Goal: Task Accomplishment & Management: Manage account settings

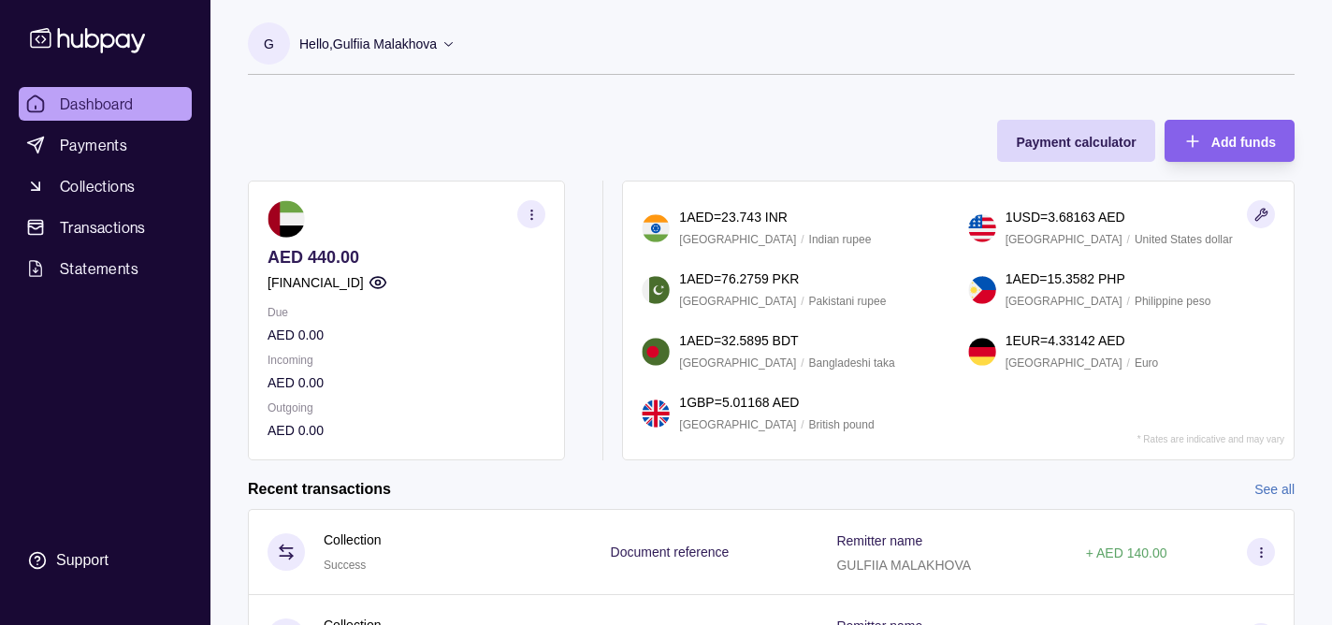
click at [440, 47] on div "Hello, Gulfiia Malakhova" at bounding box center [377, 43] width 156 height 39
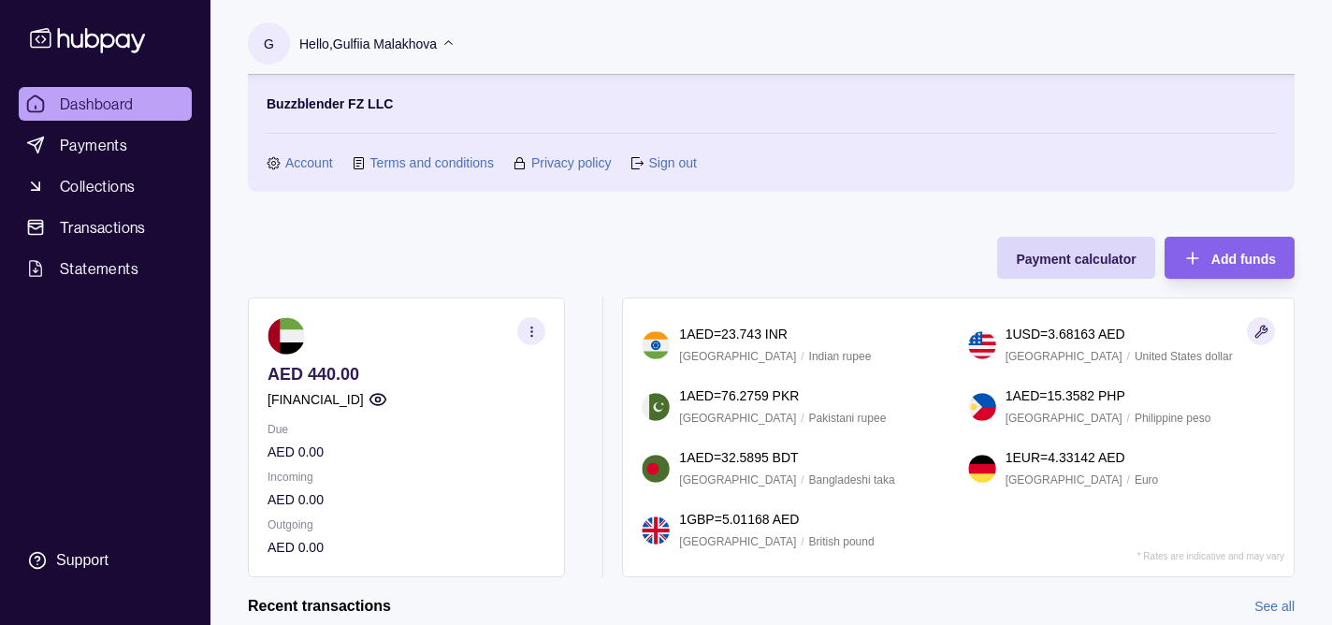
click at [315, 165] on link "Account" at bounding box center [309, 162] width 48 height 21
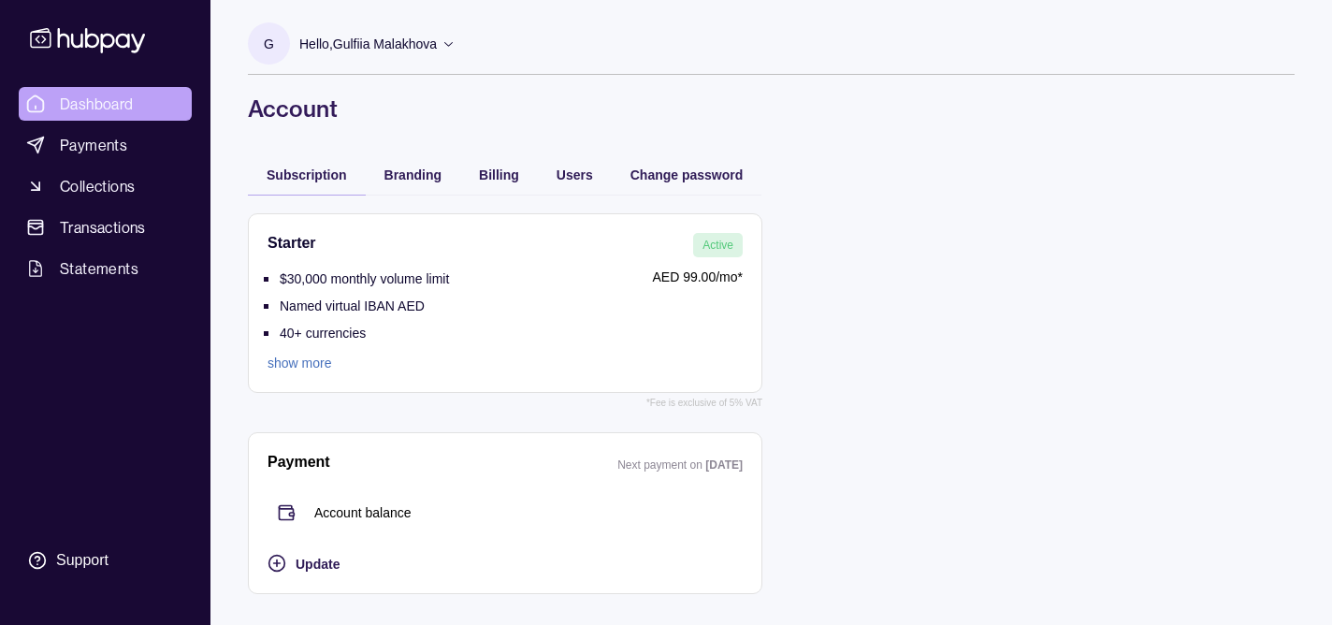
click at [133, 109] on span "Dashboard" at bounding box center [97, 104] width 74 height 22
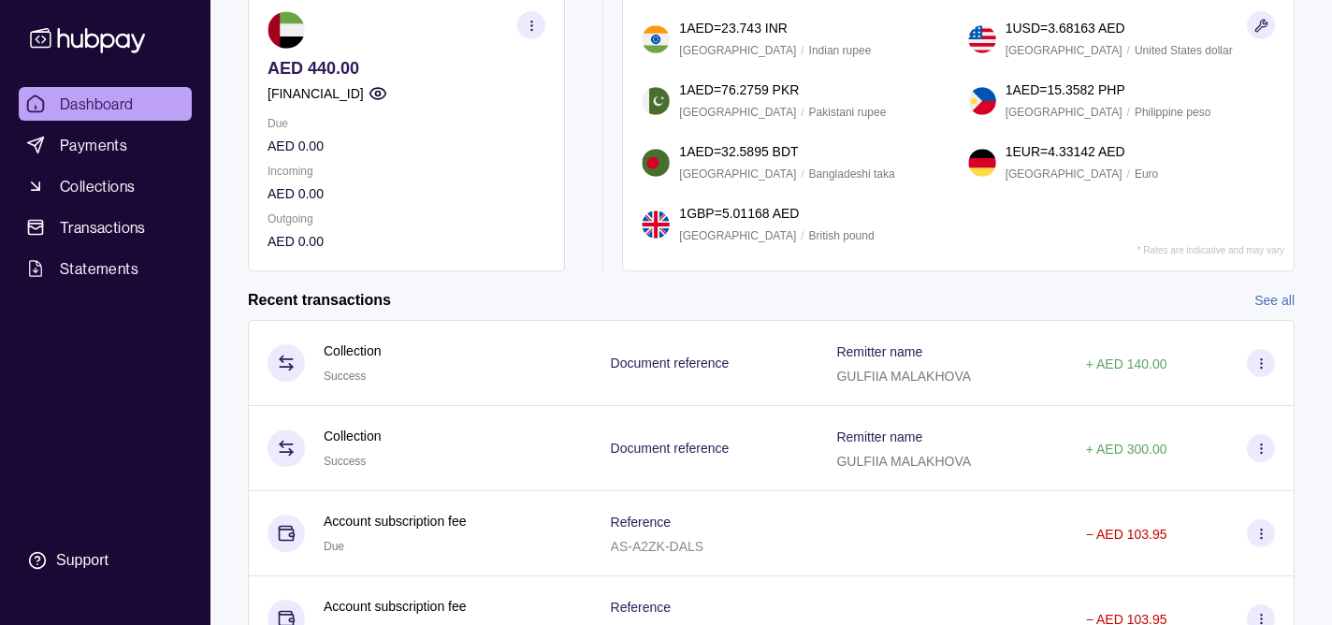
scroll to position [251, 0]
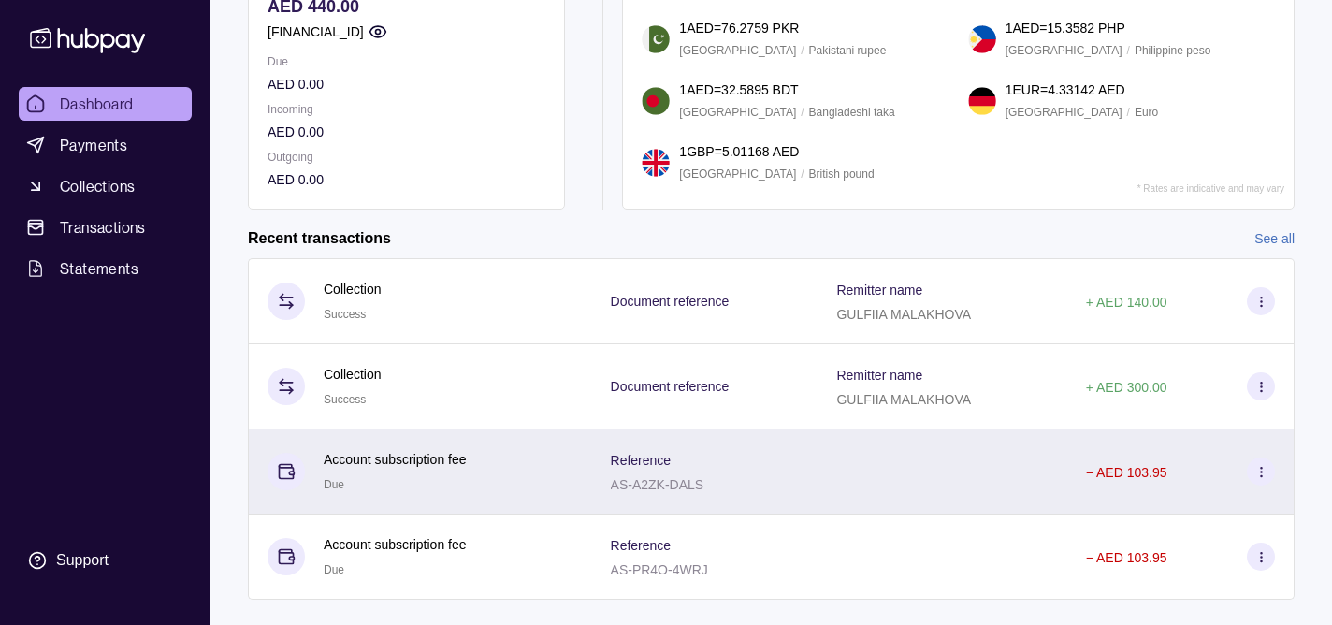
click at [1158, 480] on div "− AED 103.95" at bounding box center [1126, 471] width 81 height 22
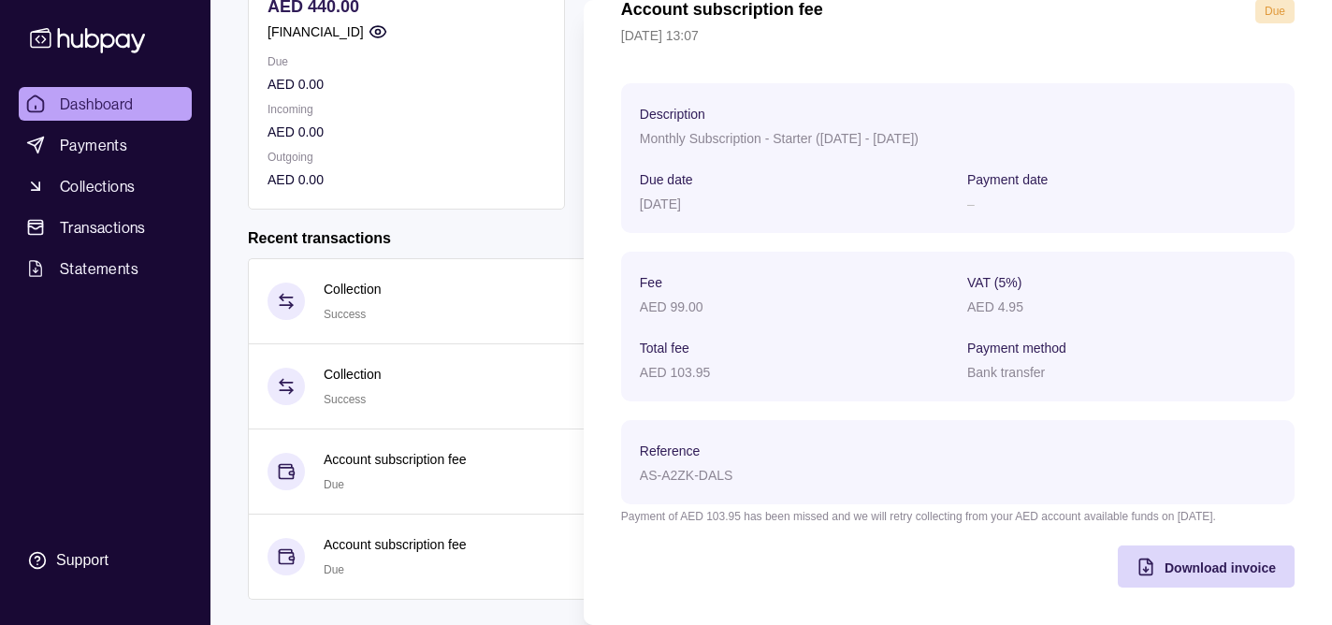
scroll to position [0, 0]
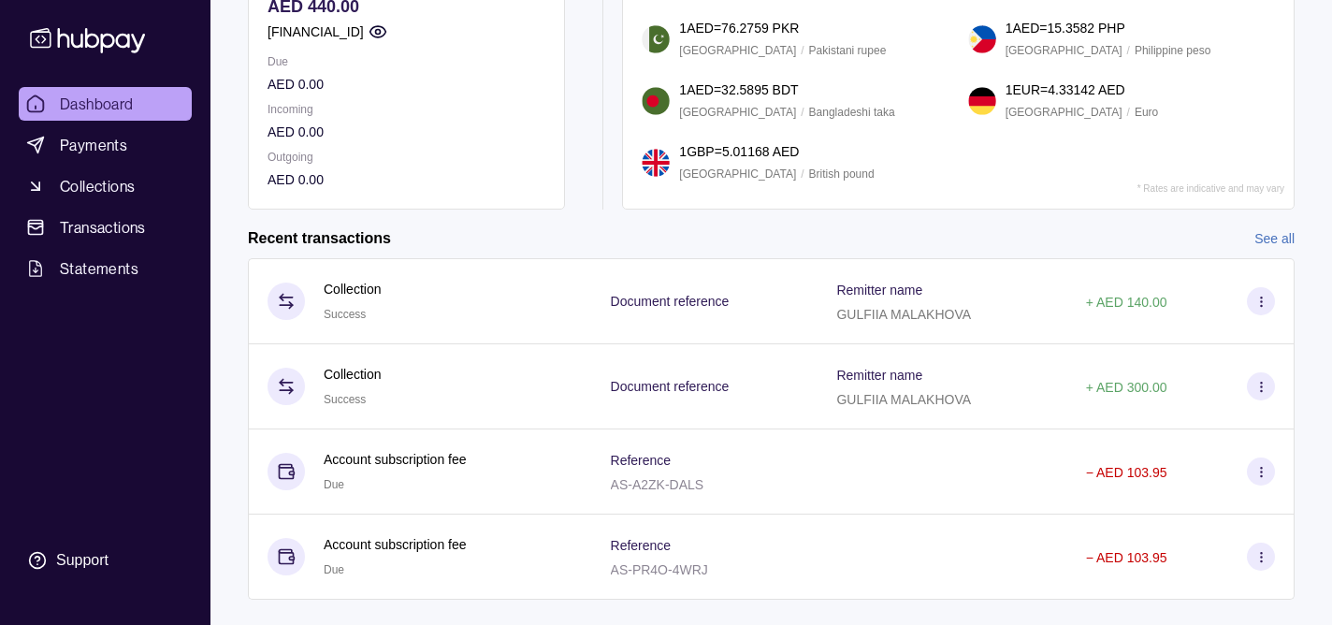
click at [394, 287] on html "Dashboard Payments Collections Transactions Statements Support G Hello, Gulfiia…" at bounding box center [666, 204] width 1332 height 910
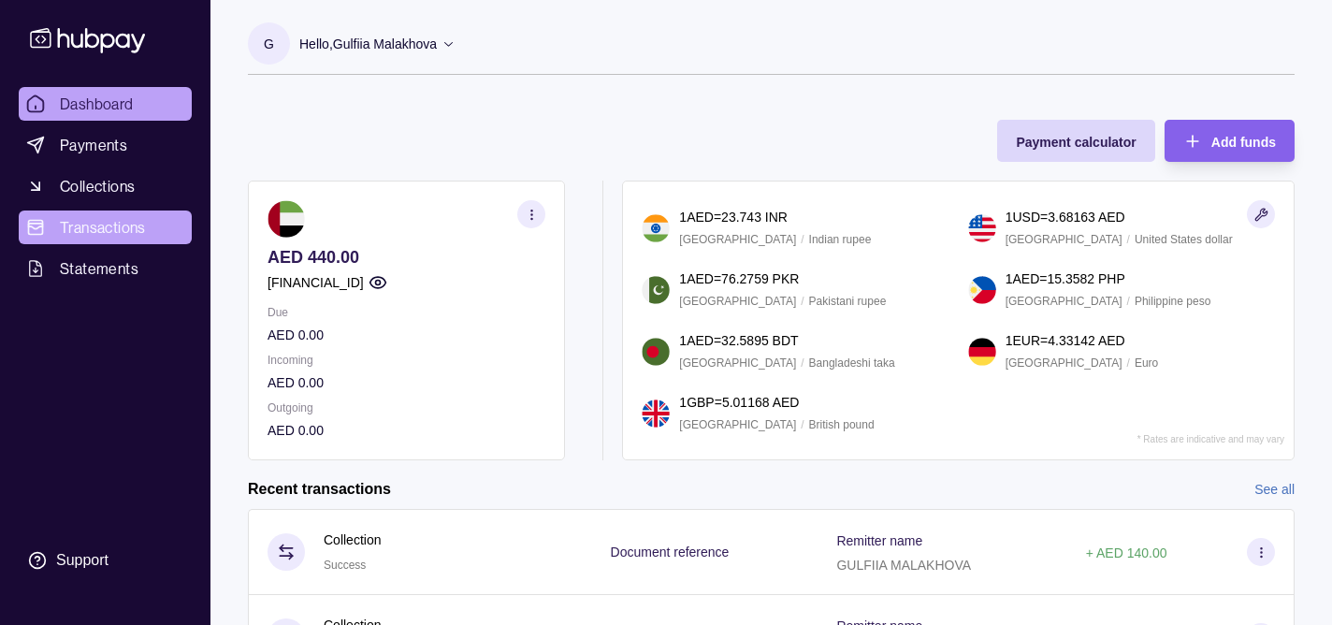
click at [107, 228] on span "Transactions" at bounding box center [103, 227] width 86 height 22
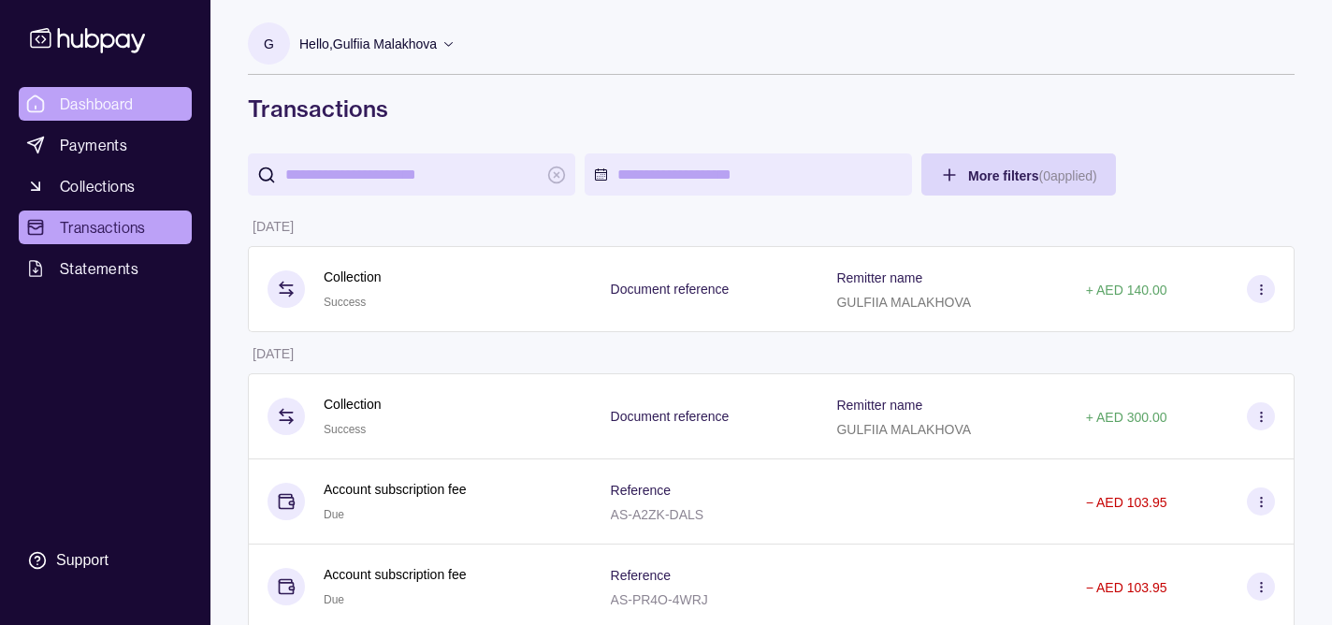
click at [94, 105] on span "Dashboard" at bounding box center [97, 104] width 74 height 22
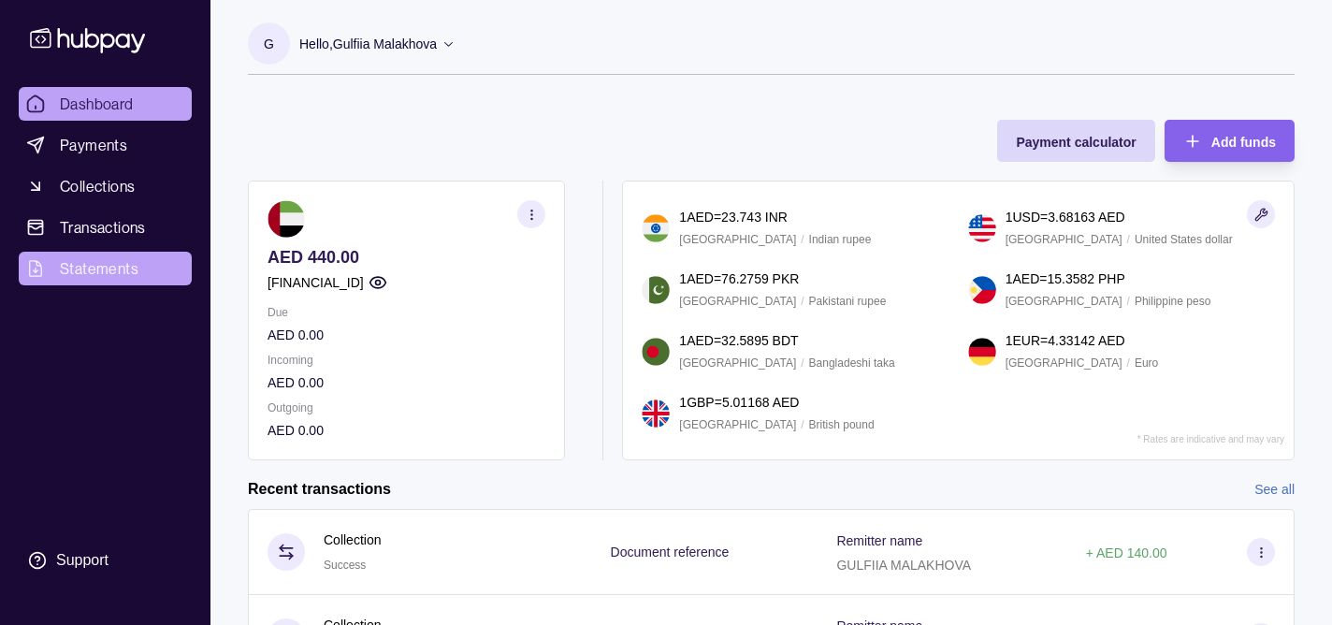
click at [131, 253] on link "Statements" at bounding box center [105, 269] width 173 height 34
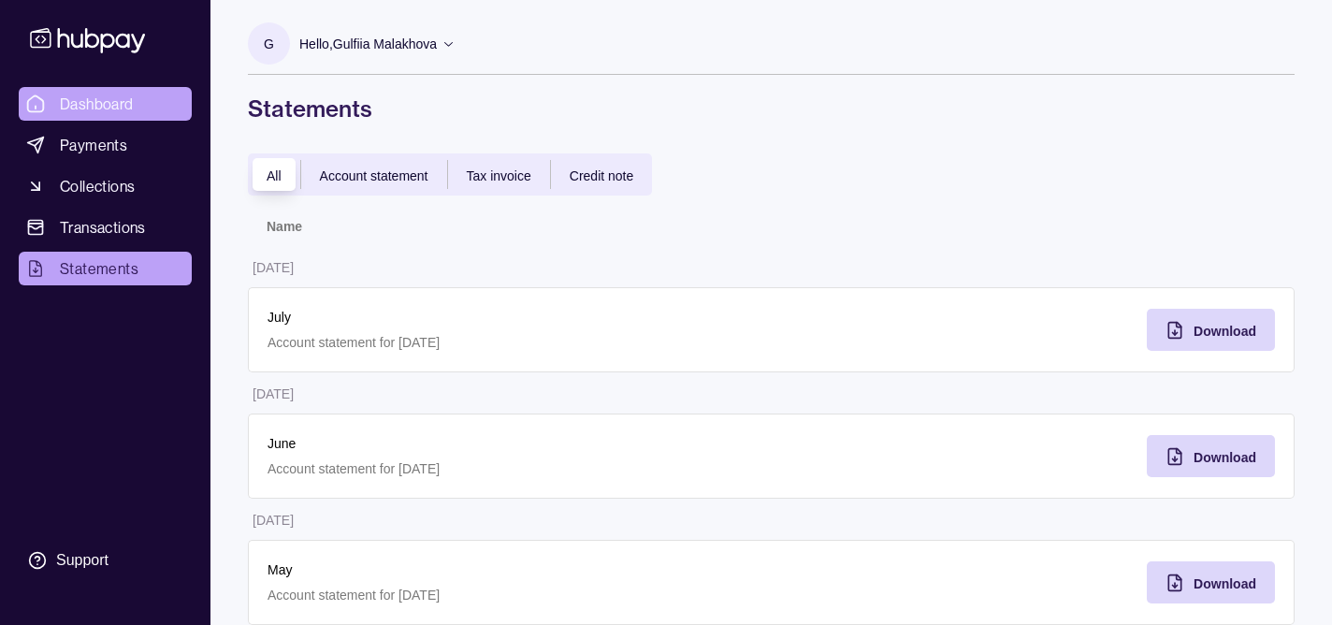
click at [114, 96] on span "Dashboard" at bounding box center [97, 104] width 74 height 22
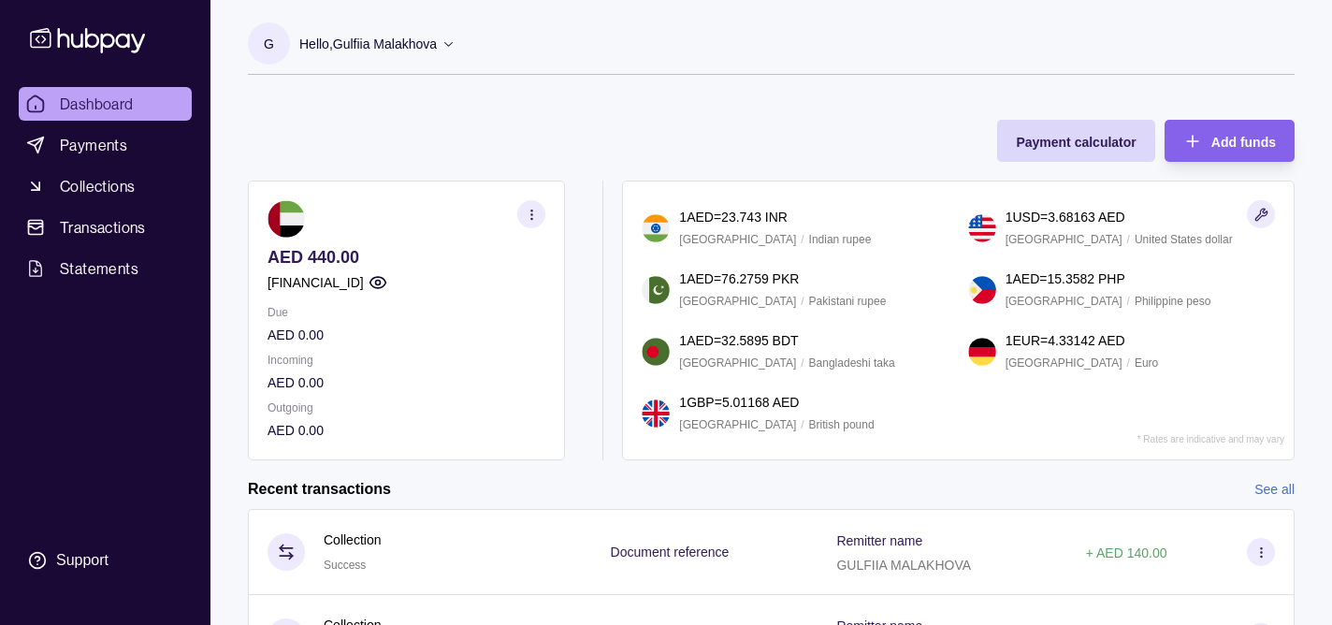
click at [531, 210] on circle "button" at bounding box center [530, 209] width 1 height 1
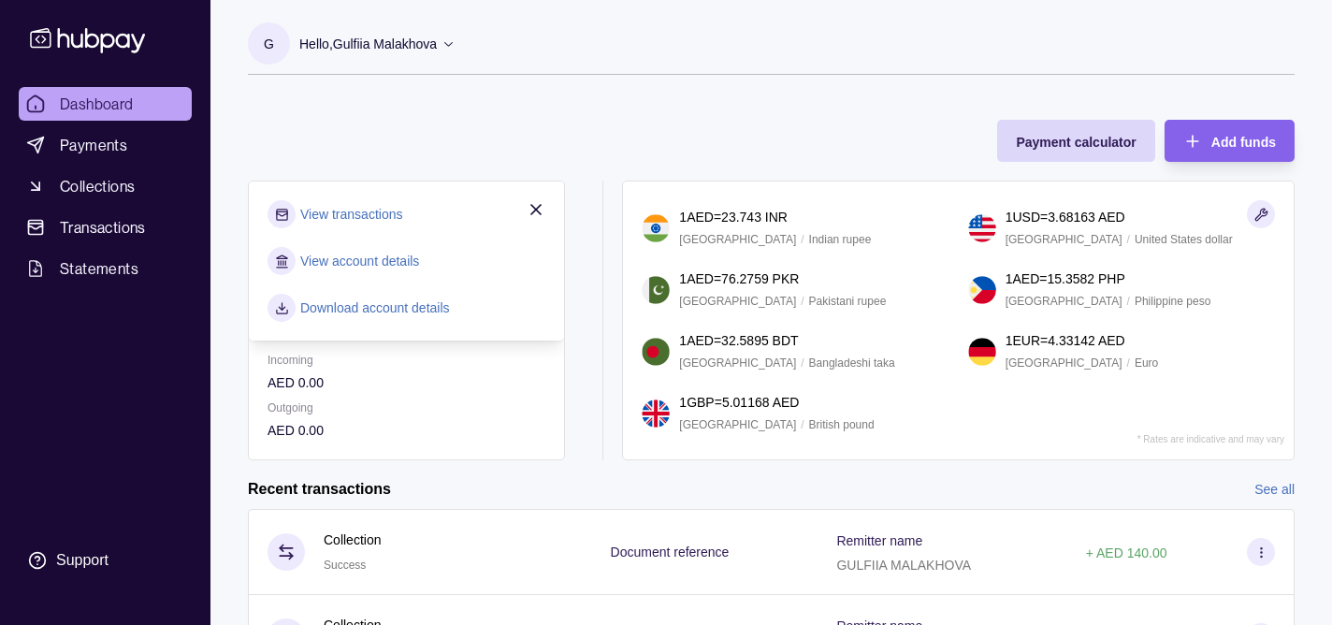
click at [385, 214] on link "View transactions" at bounding box center [351, 214] width 102 height 21
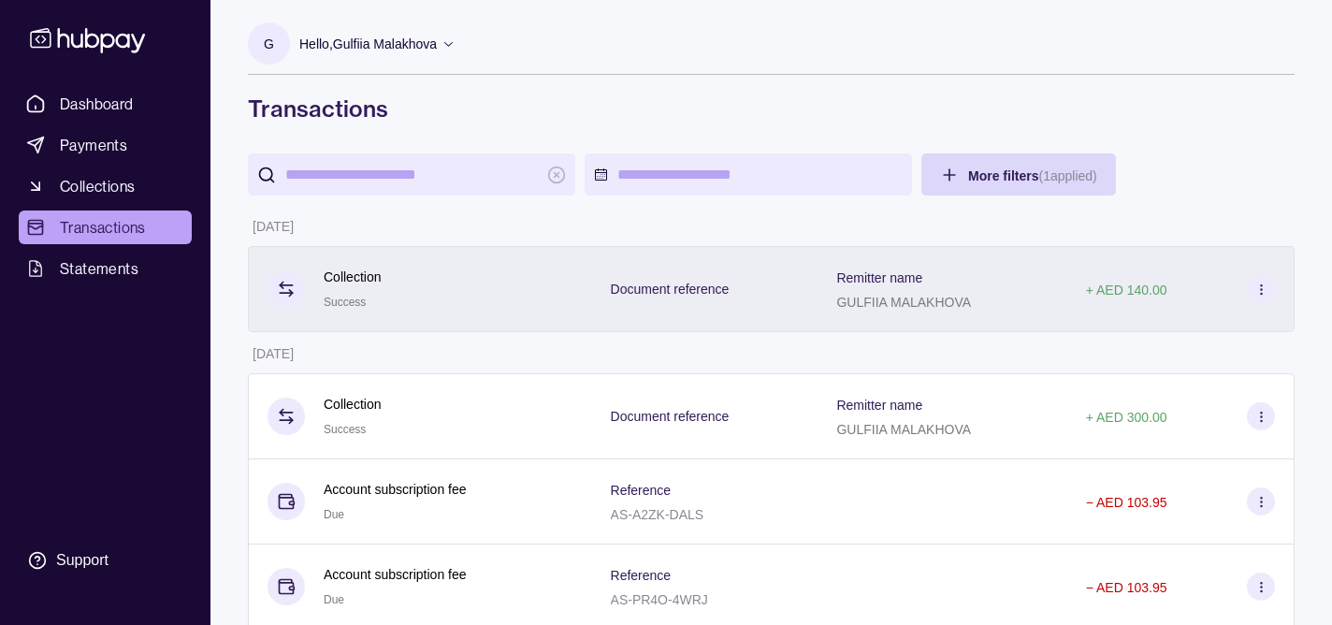
click at [405, 302] on div "Collection Success" at bounding box center [420, 290] width 306 height 46
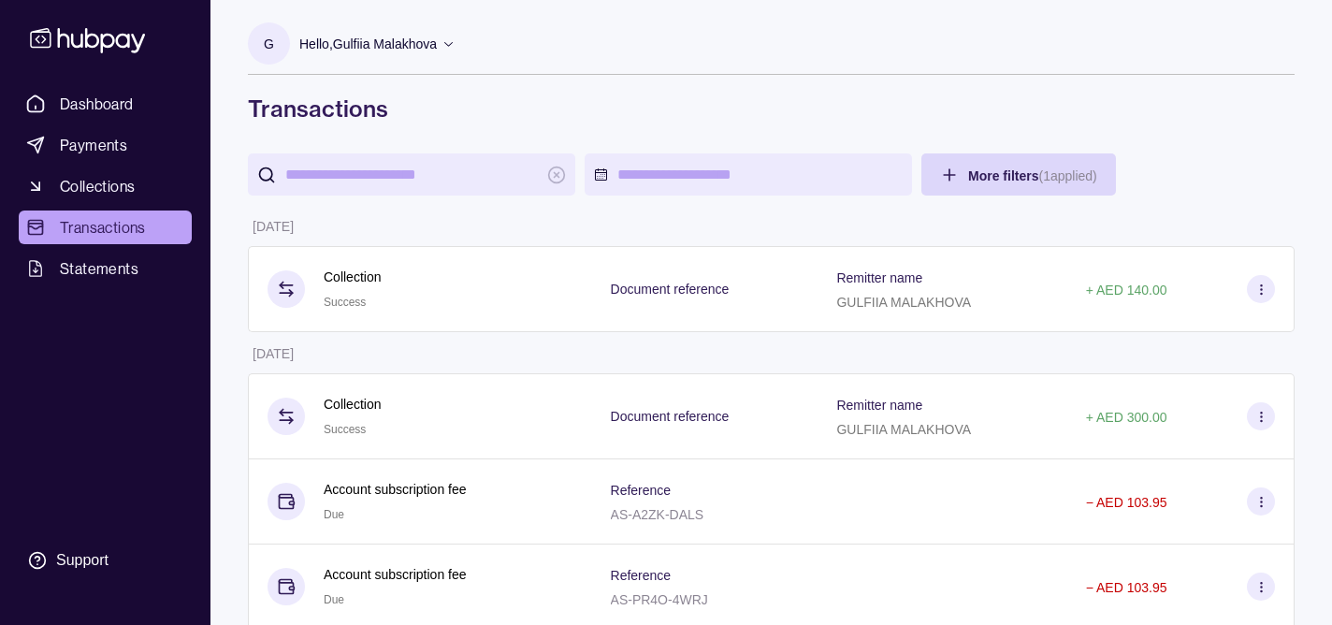
click at [249, 294] on html "Dashboard Payments Collections Transactions Statements Support G Hello, Gulfiia…" at bounding box center [666, 333] width 1332 height 667
click at [134, 107] on link "Dashboard" at bounding box center [105, 104] width 173 height 34
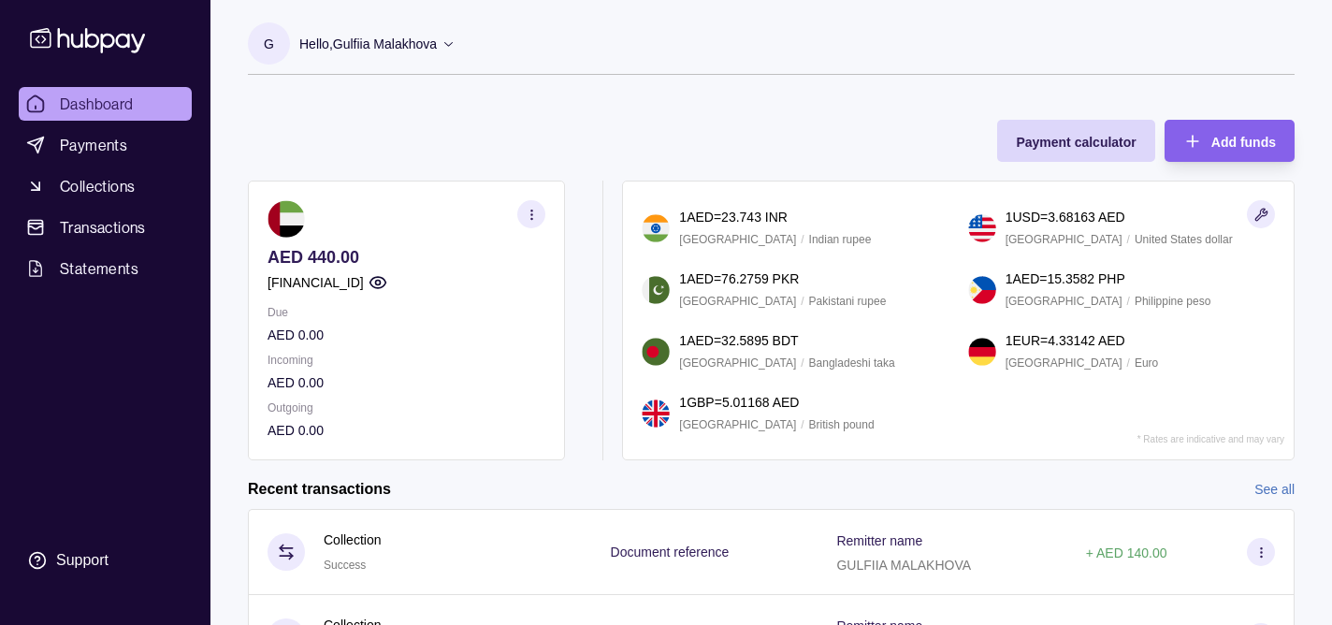
click at [343, 58] on div "Hello, Gulfiia Malakhova" at bounding box center [377, 43] width 156 height 39
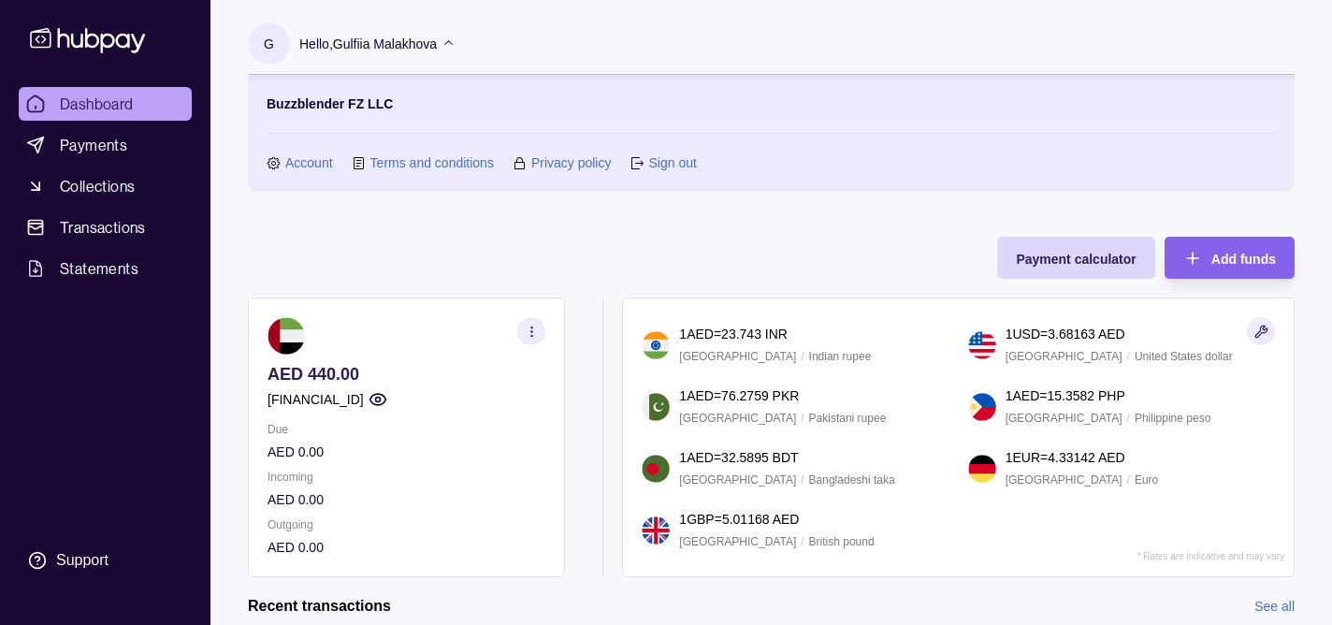
click at [297, 150] on section "Buzzblender FZ LLC Account Terms and conditions Privacy policy Sign out" at bounding box center [771, 133] width 1009 height 79
click at [301, 168] on link "Account" at bounding box center [309, 162] width 48 height 21
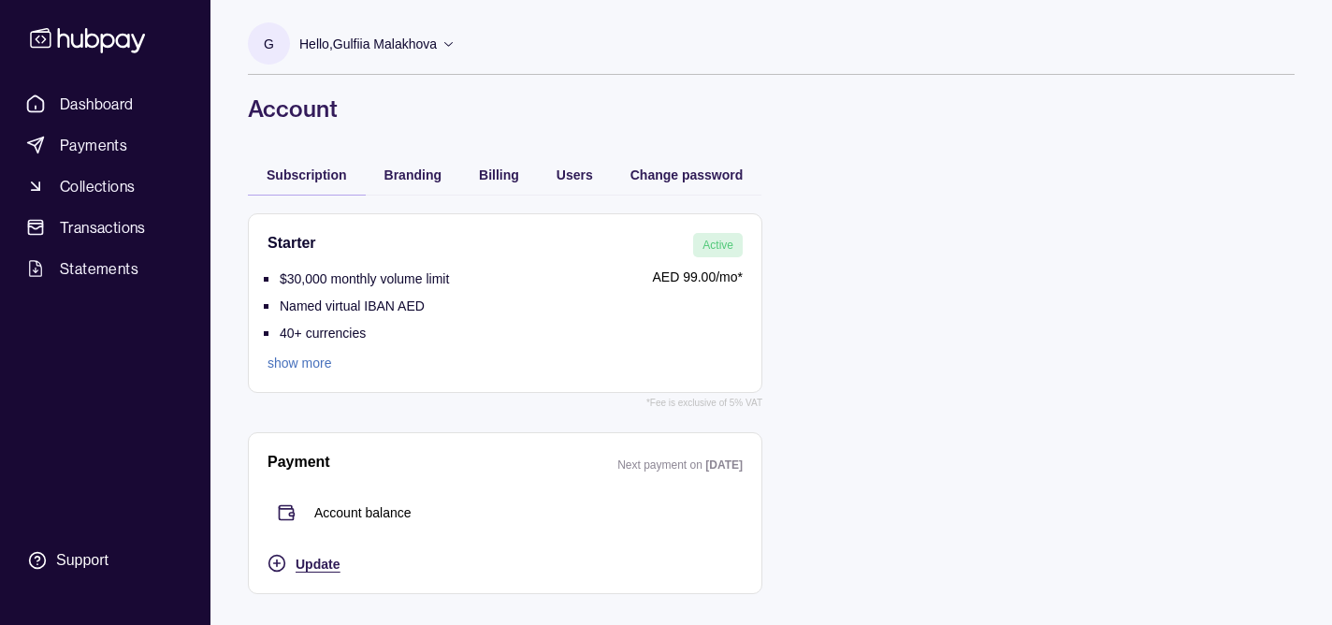
click at [325, 567] on span "Update" at bounding box center [317, 563] width 44 height 15
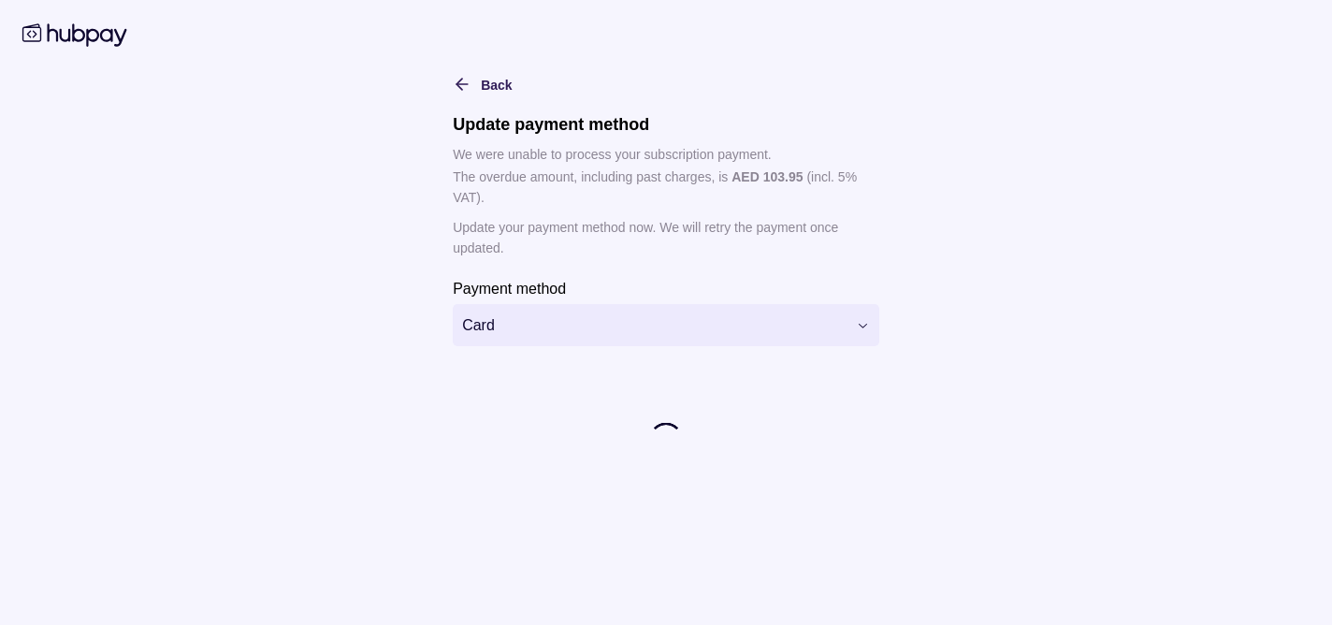
click at [531, 339] on div "**********" at bounding box center [666, 433] width 426 height 312
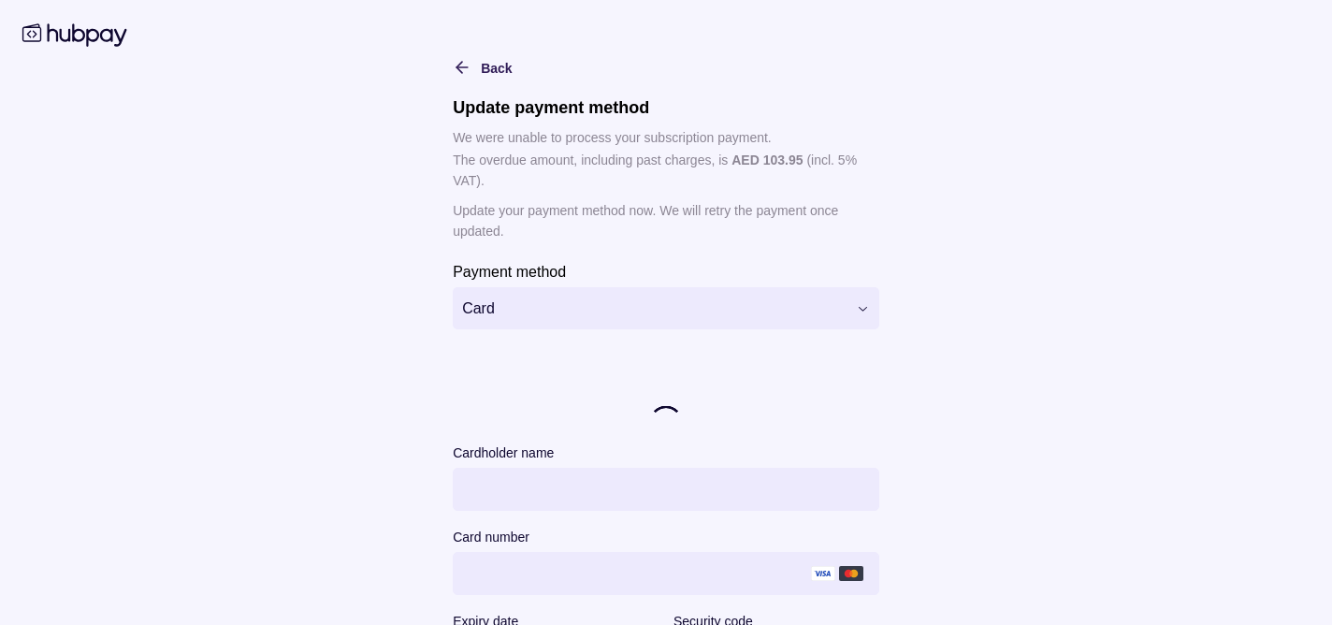
click at [529, 292] on html "**********" at bounding box center [666, 312] width 1332 height 625
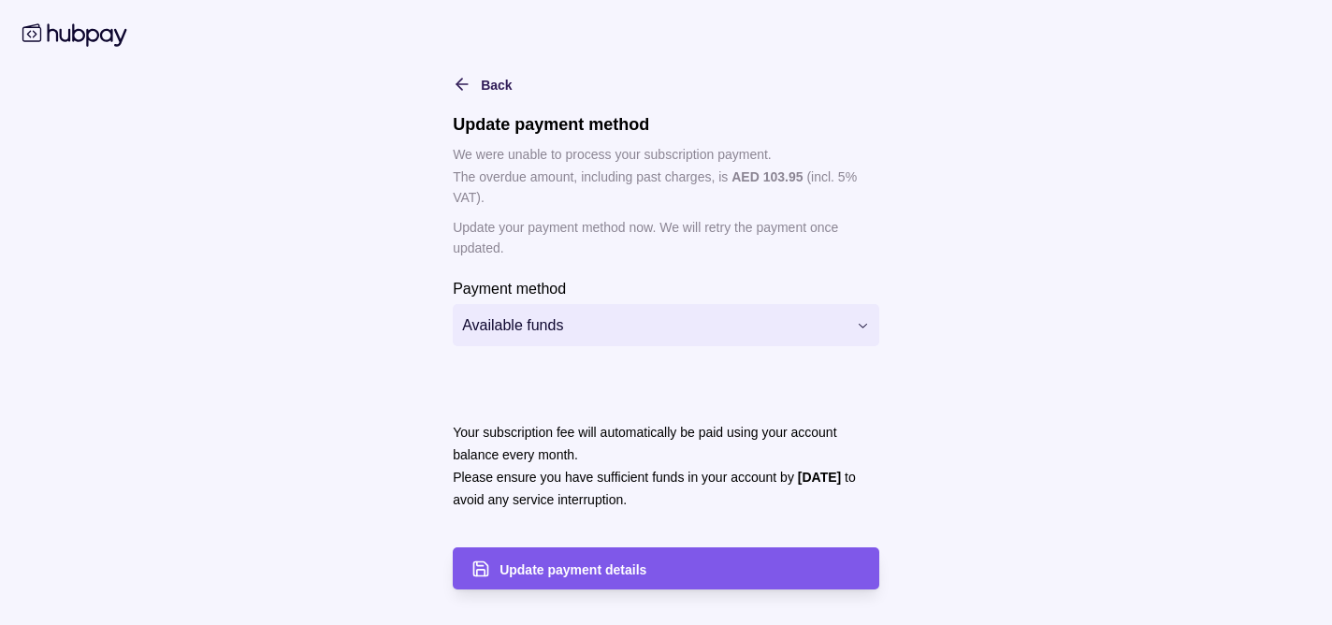
click at [593, 562] on span "Update payment details" at bounding box center [572, 569] width 147 height 15
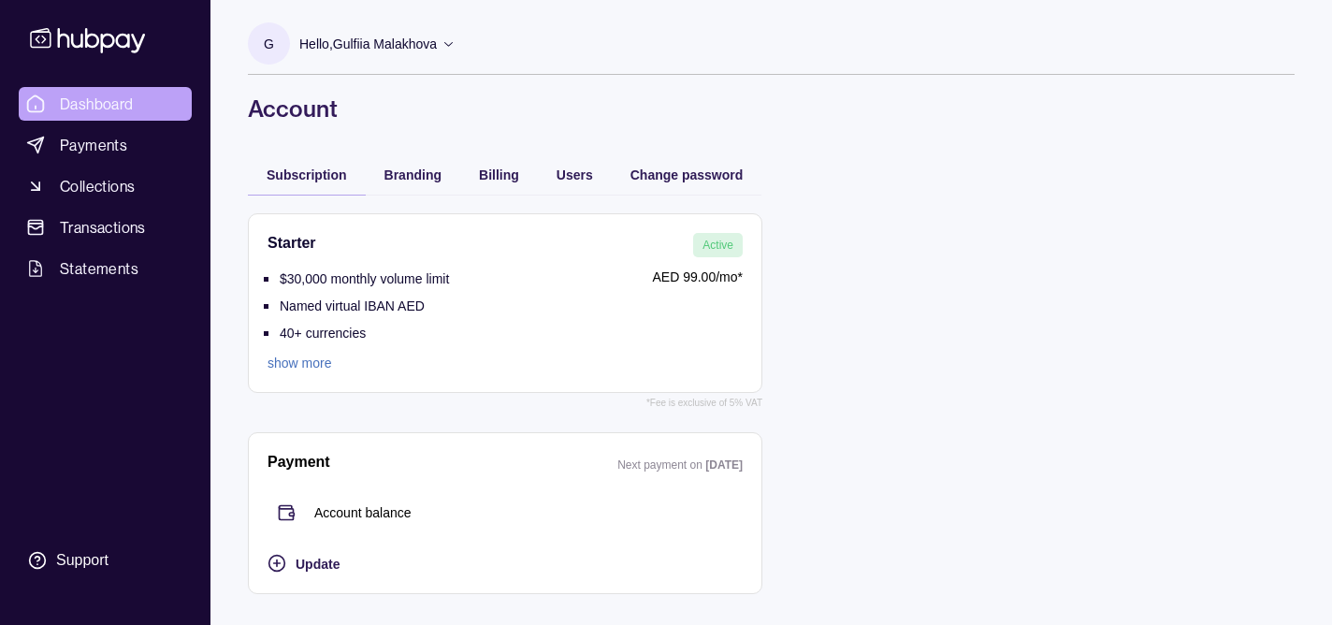
click at [118, 112] on span "Dashboard" at bounding box center [97, 104] width 74 height 22
